Goal: Transaction & Acquisition: Purchase product/service

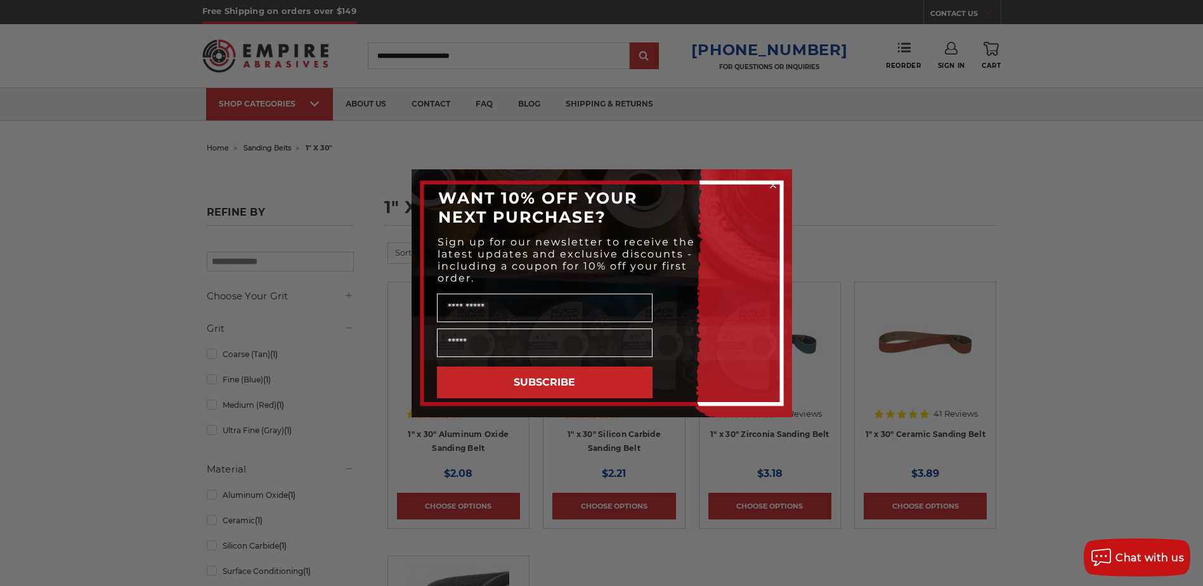
click at [773, 186] on circle "Close dialog" at bounding box center [773, 185] width 12 height 12
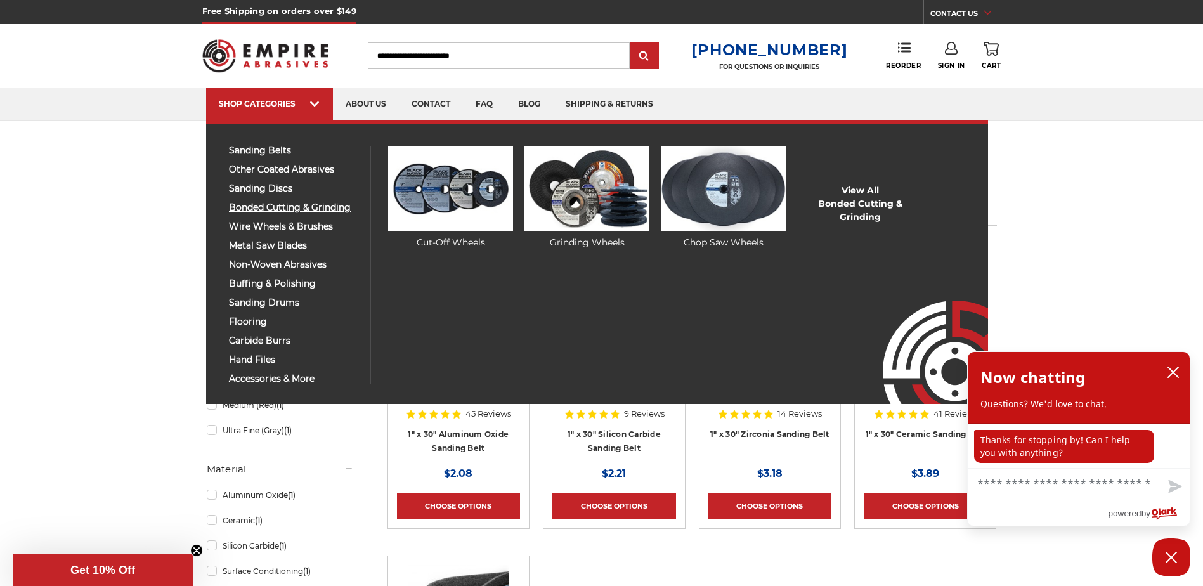
click at [254, 208] on span "bonded cutting & grinding" at bounding box center [294, 208] width 131 height 10
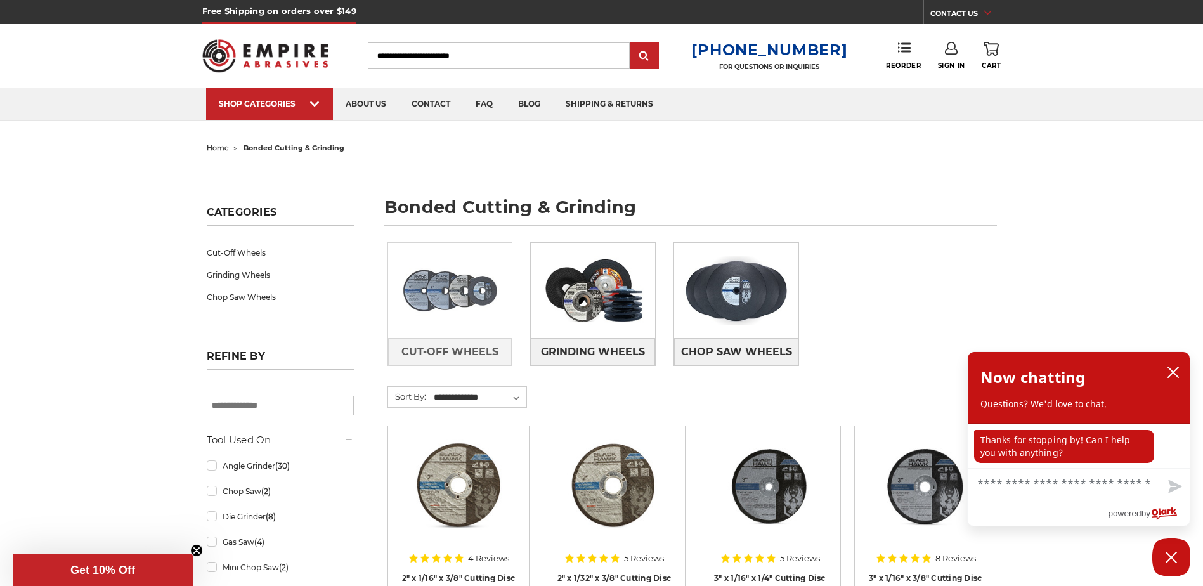
click at [448, 354] on span "Cut-Off Wheels" at bounding box center [449, 352] width 97 height 22
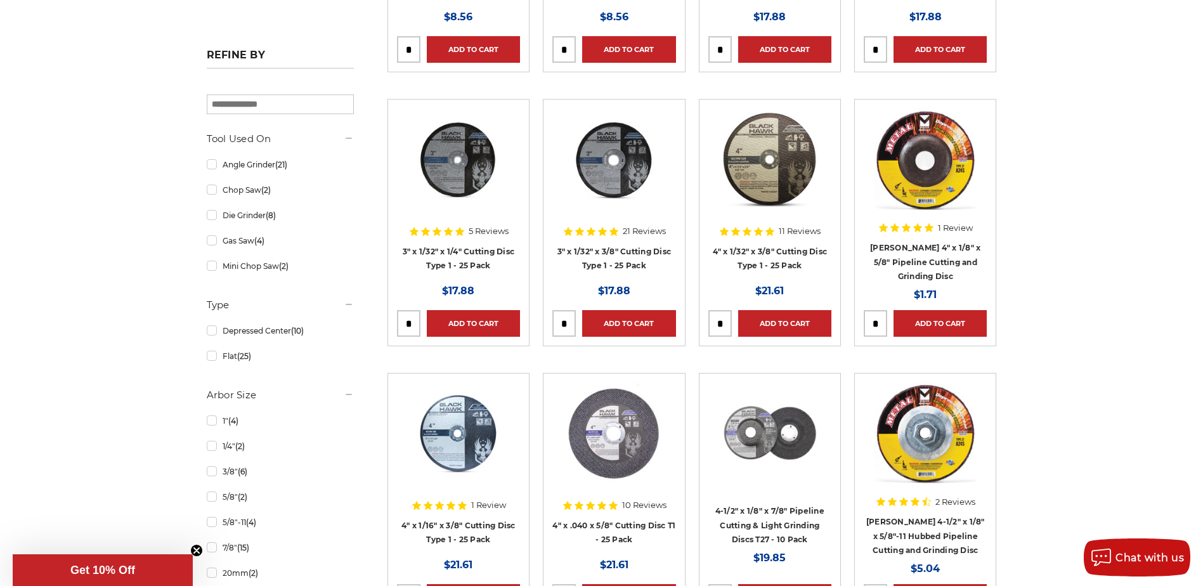
scroll to position [571, 0]
